Goal: Task Accomplishment & Management: Complete application form

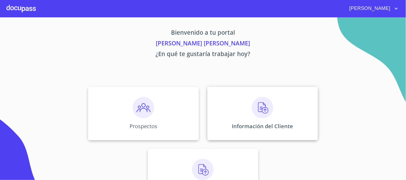
click at [263, 113] on img at bounding box center [262, 107] width 21 height 21
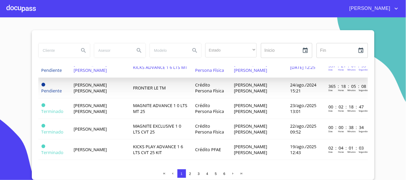
scroll to position [178, 0]
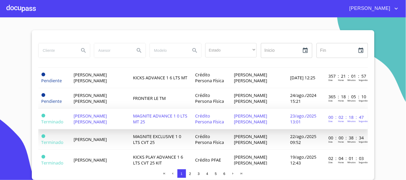
click at [107, 113] on span "[PERSON_NAME] [PERSON_NAME]" at bounding box center [90, 119] width 33 height 12
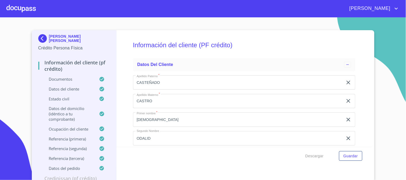
click at [178, 81] on input "CASTEÑADO" at bounding box center [238, 82] width 210 height 14
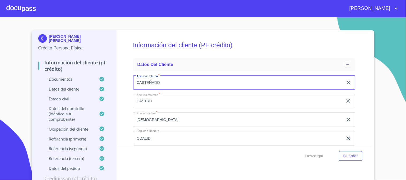
click at [178, 81] on input "CASTEÑADO" at bounding box center [238, 82] width 210 height 14
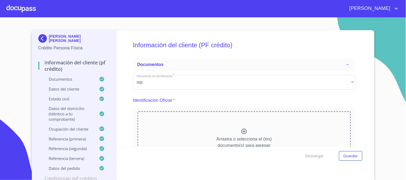
paste input "[PERSON_NAME]"
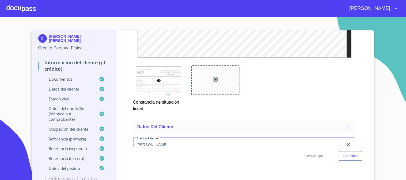
scroll to position [1676, 0]
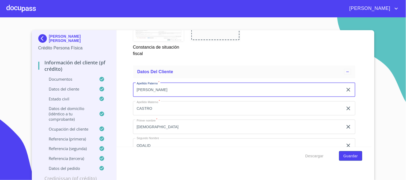
type input "[PERSON_NAME]"
click at [354, 158] on span "Guardar" at bounding box center [350, 156] width 14 height 7
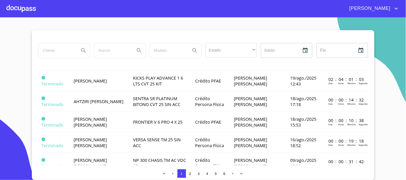
scroll to position [208, 0]
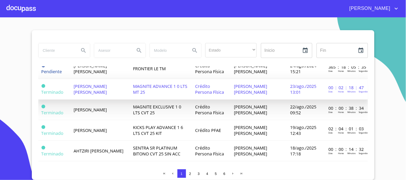
click at [119, 88] on td "[PERSON_NAME] [PERSON_NAME]" at bounding box center [99, 89] width 59 height 21
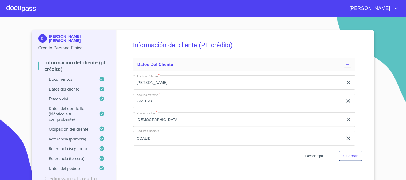
click at [313, 157] on span "Descargar" at bounding box center [314, 156] width 18 height 7
